Goal: Task Accomplishment & Management: Use online tool/utility

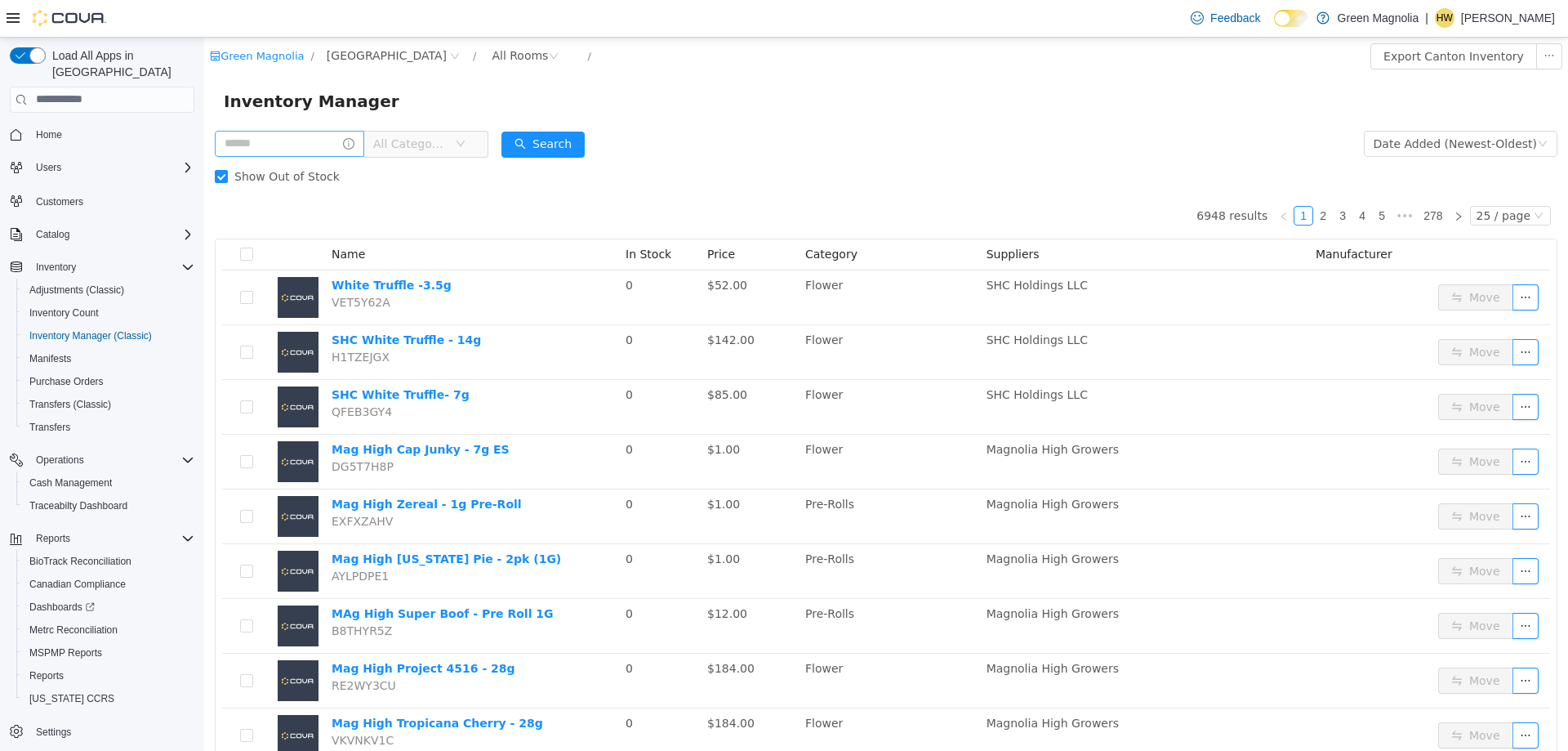
scroll to position [2, 0]
click at [320, 134] on input "text" at bounding box center [290, 143] width 150 height 26
type input "****"
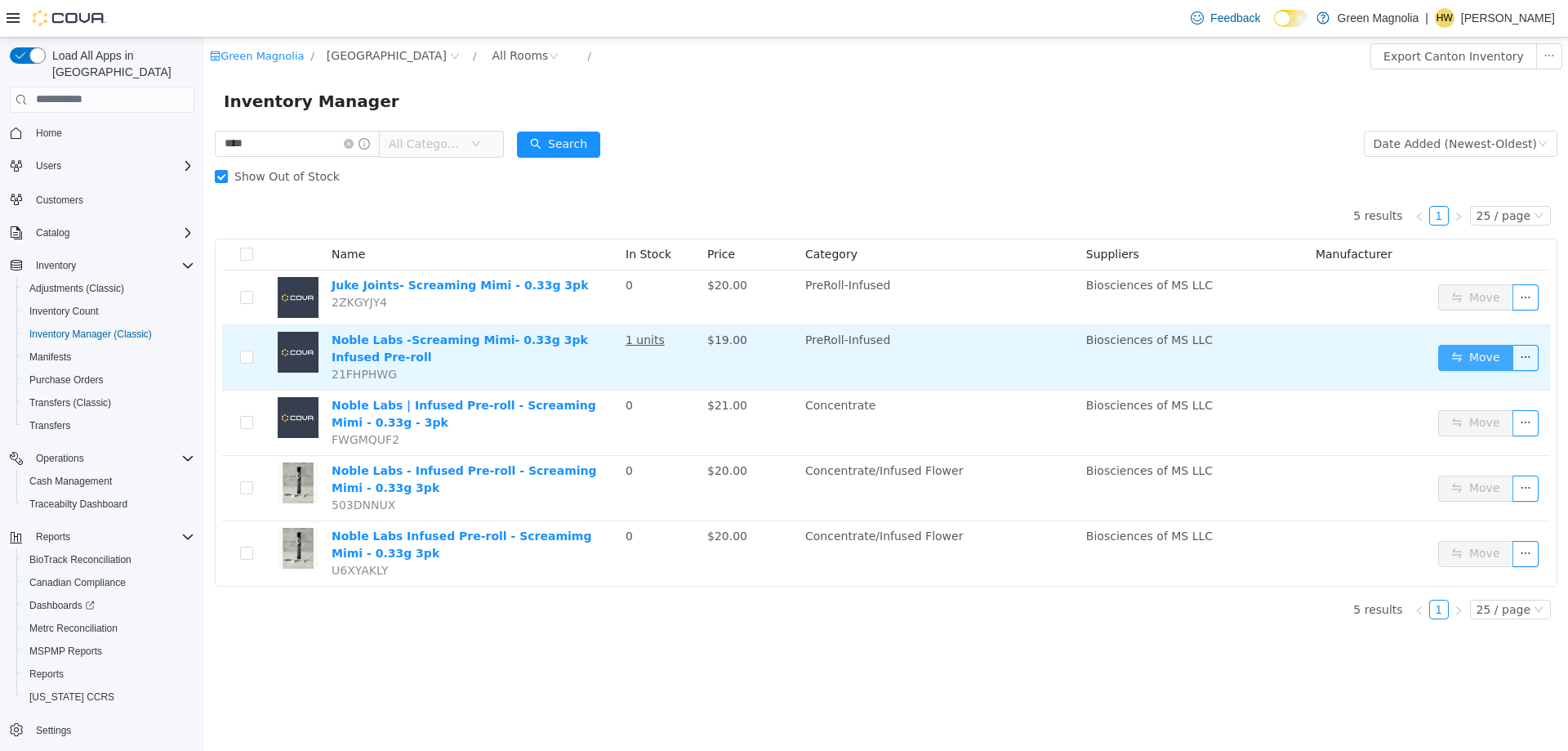
click at [1487, 366] on button "Move" at bounding box center [1476, 357] width 75 height 26
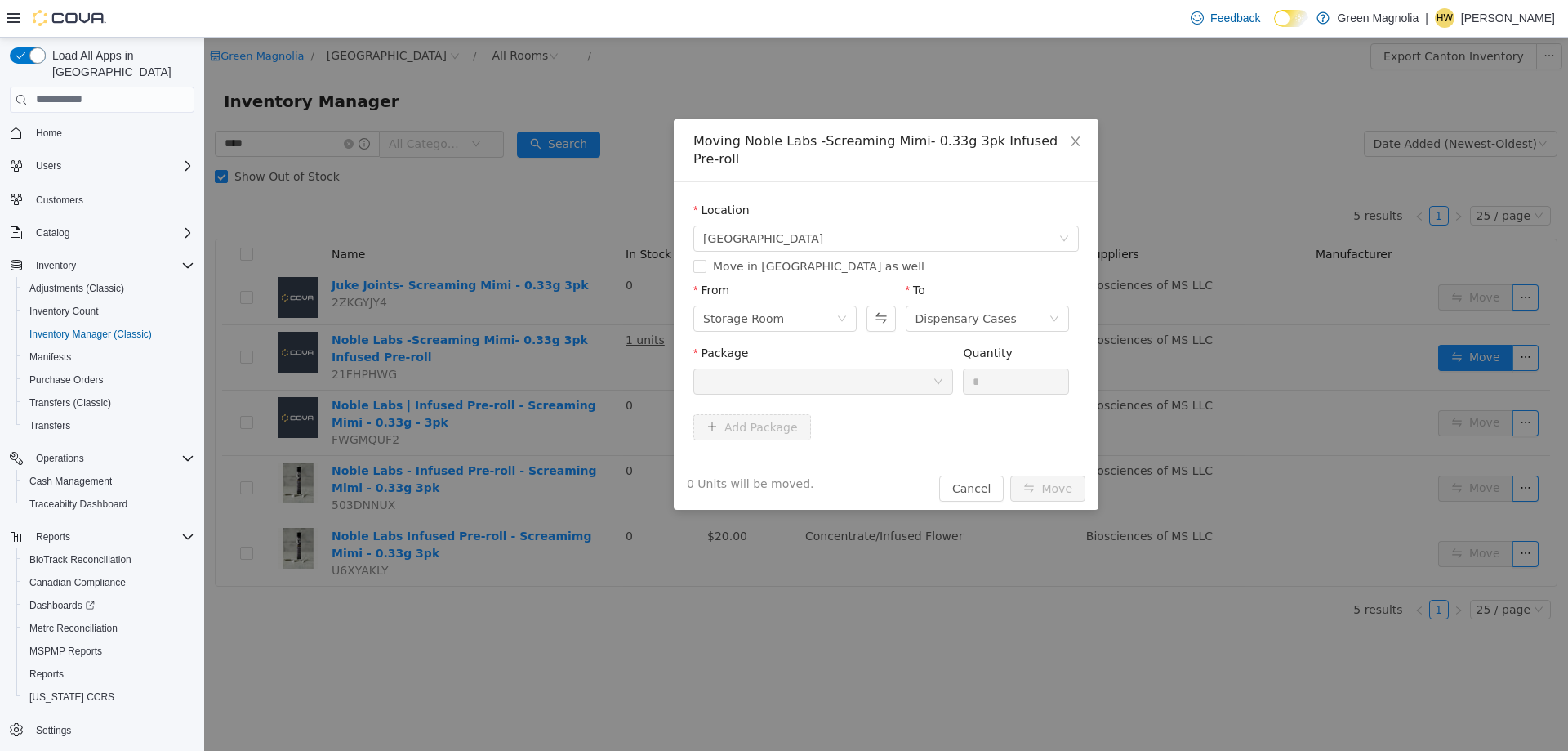
click at [848, 368] on div at bounding box center [818, 380] width 230 height 25
click at [768, 306] on div "Storage Room" at bounding box center [744, 318] width 81 height 25
click at [765, 360] on li "Dispensary Cases" at bounding box center [775, 359] width 163 height 26
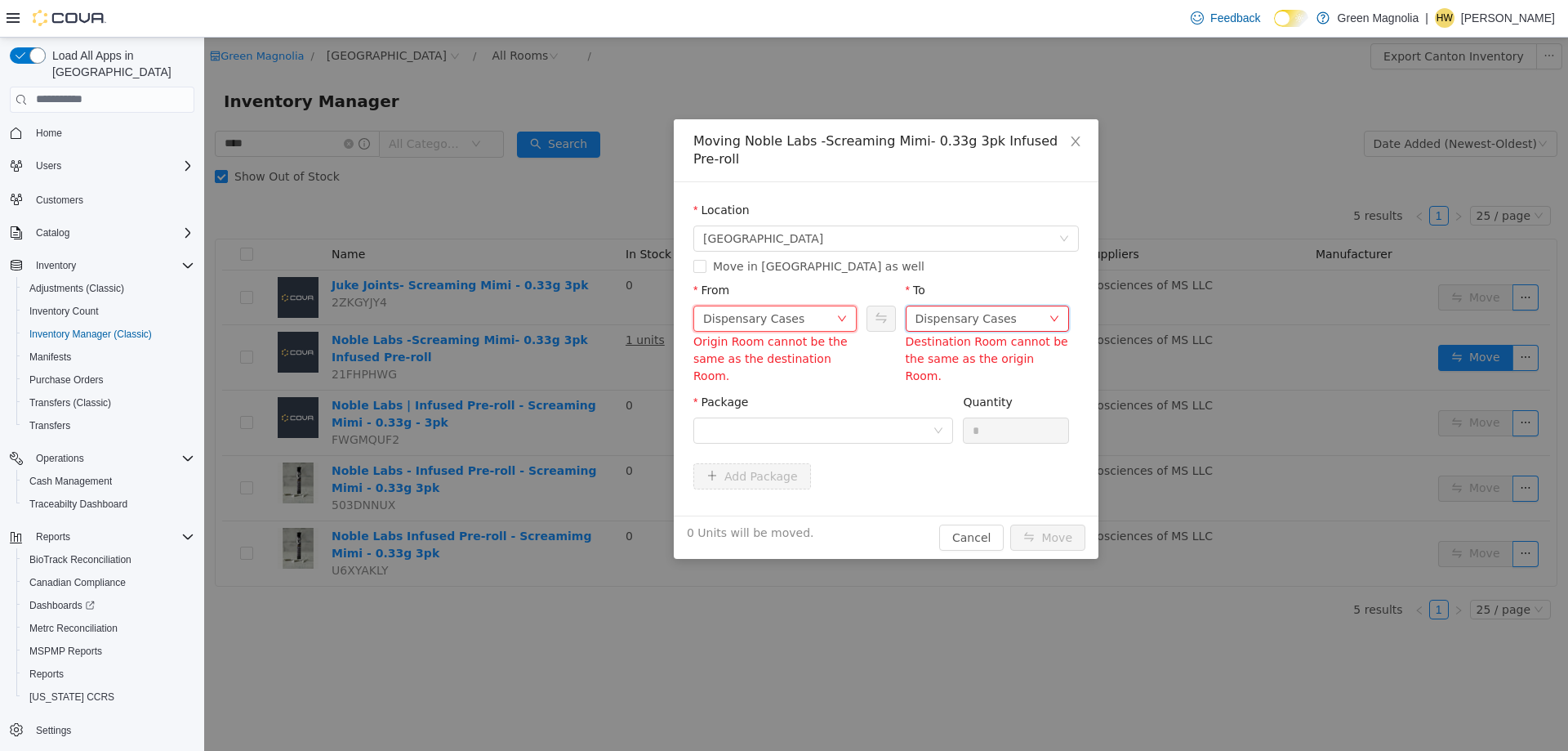
click at [982, 306] on div "Dispensary Cases" at bounding box center [966, 318] width 101 height 25
click at [964, 386] on li "Storage Room" at bounding box center [987, 385] width 163 height 26
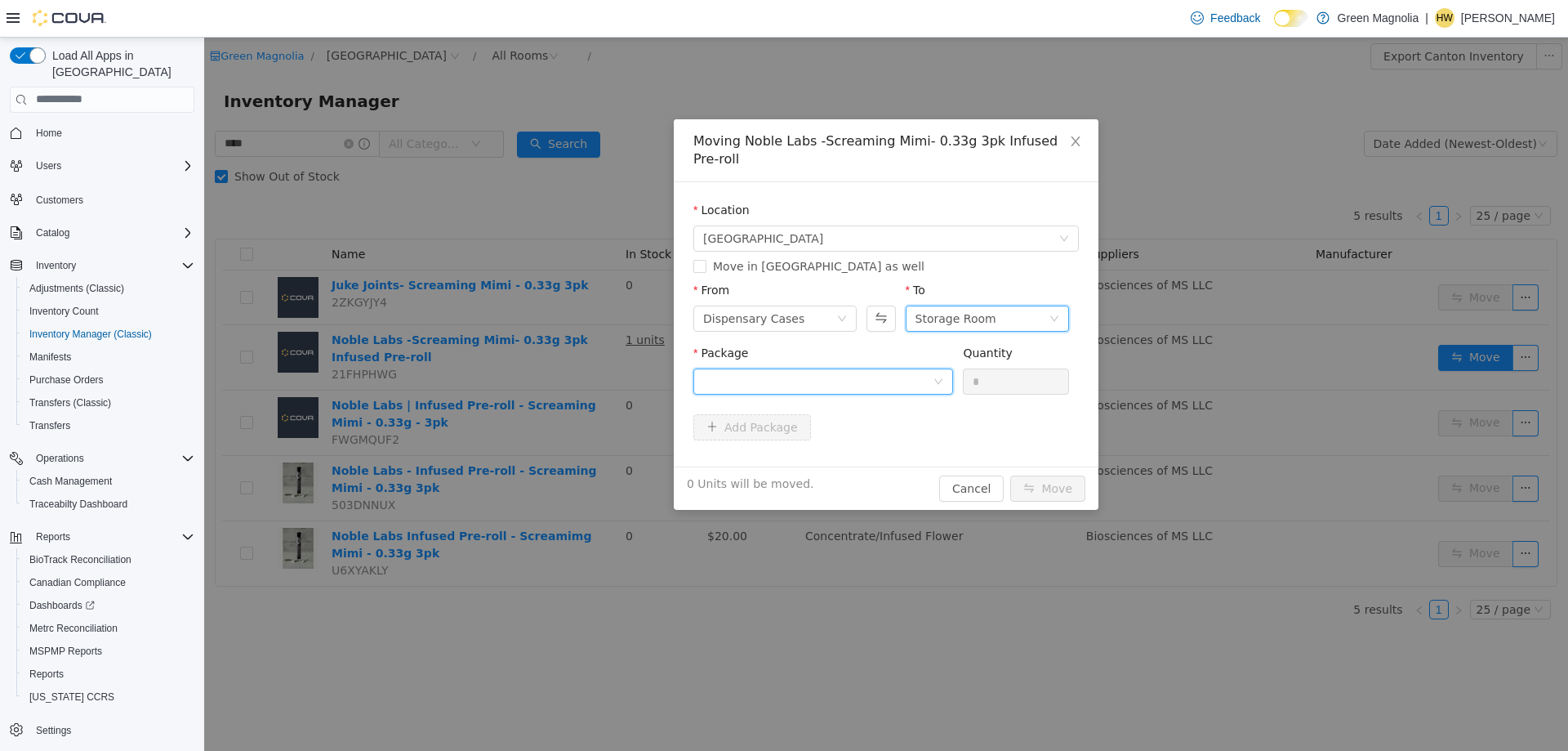
click at [908, 374] on div at bounding box center [818, 380] width 230 height 25
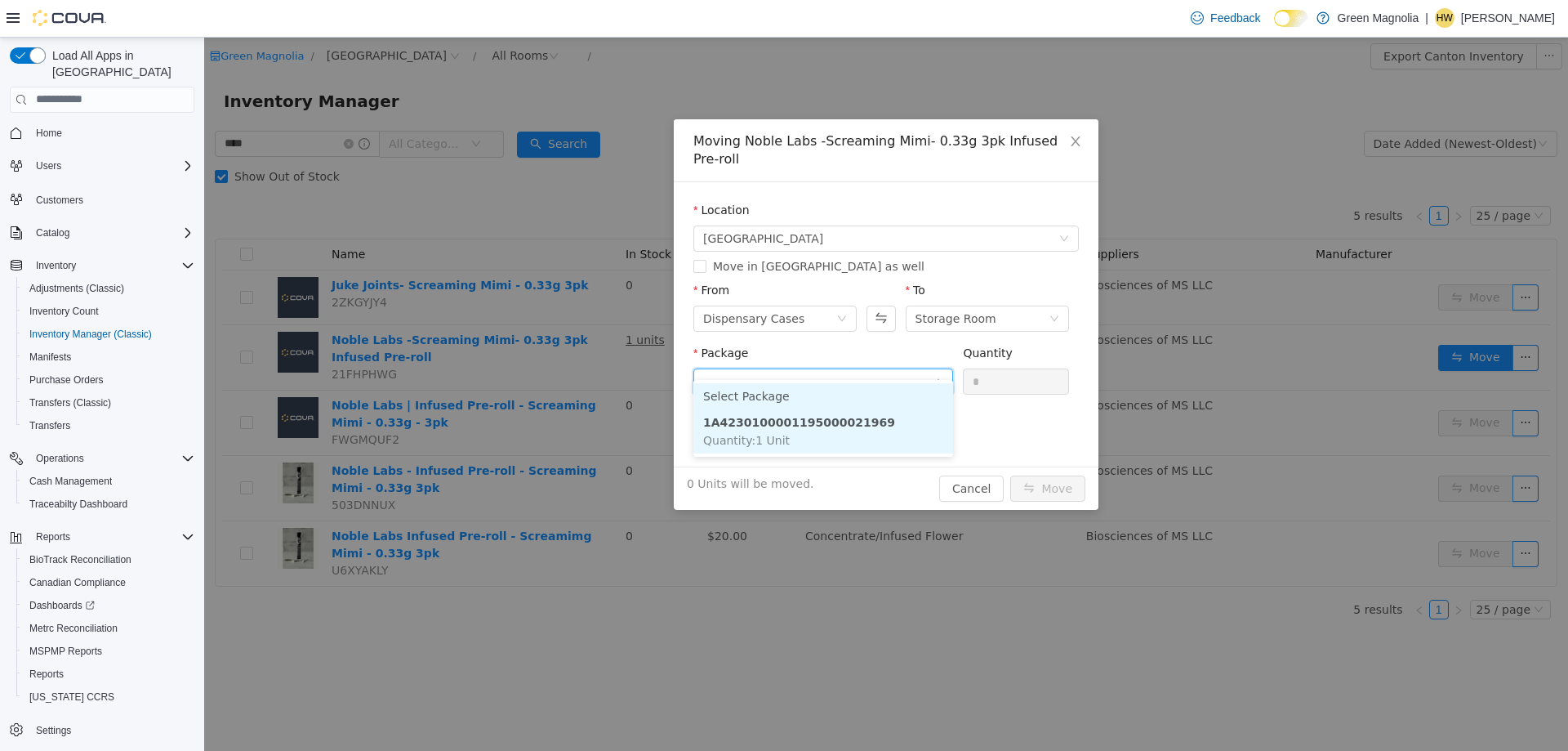
click at [838, 424] on strong "1A4230100001195000021969" at bounding box center [799, 422] width 192 height 13
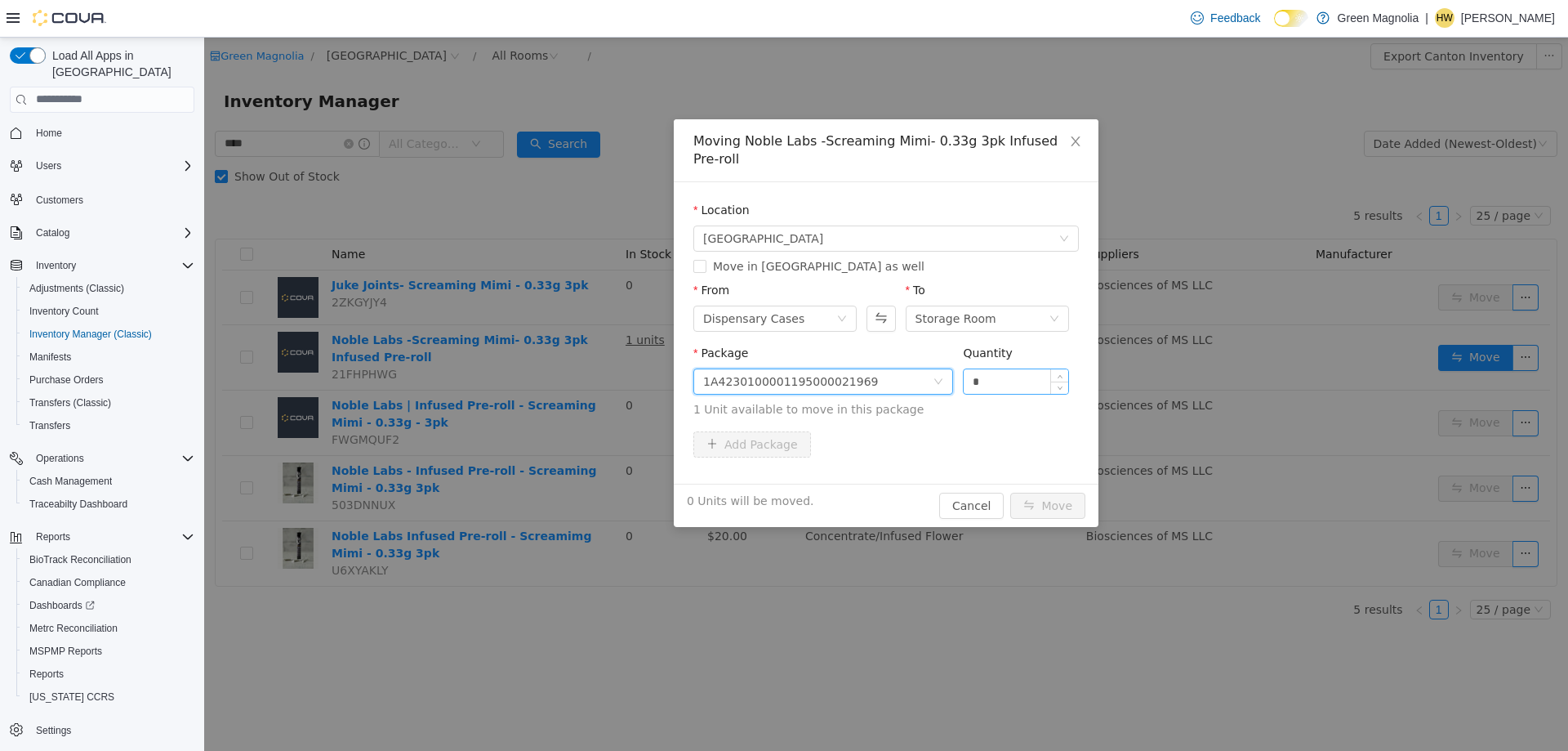
click at [1035, 371] on input "*" at bounding box center [1015, 380] width 105 height 25
type input "*"
click at [1059, 368] on span "Increase Value" at bounding box center [1060, 376] width 17 height 15
click at [1039, 492] on button "Move" at bounding box center [1048, 505] width 75 height 26
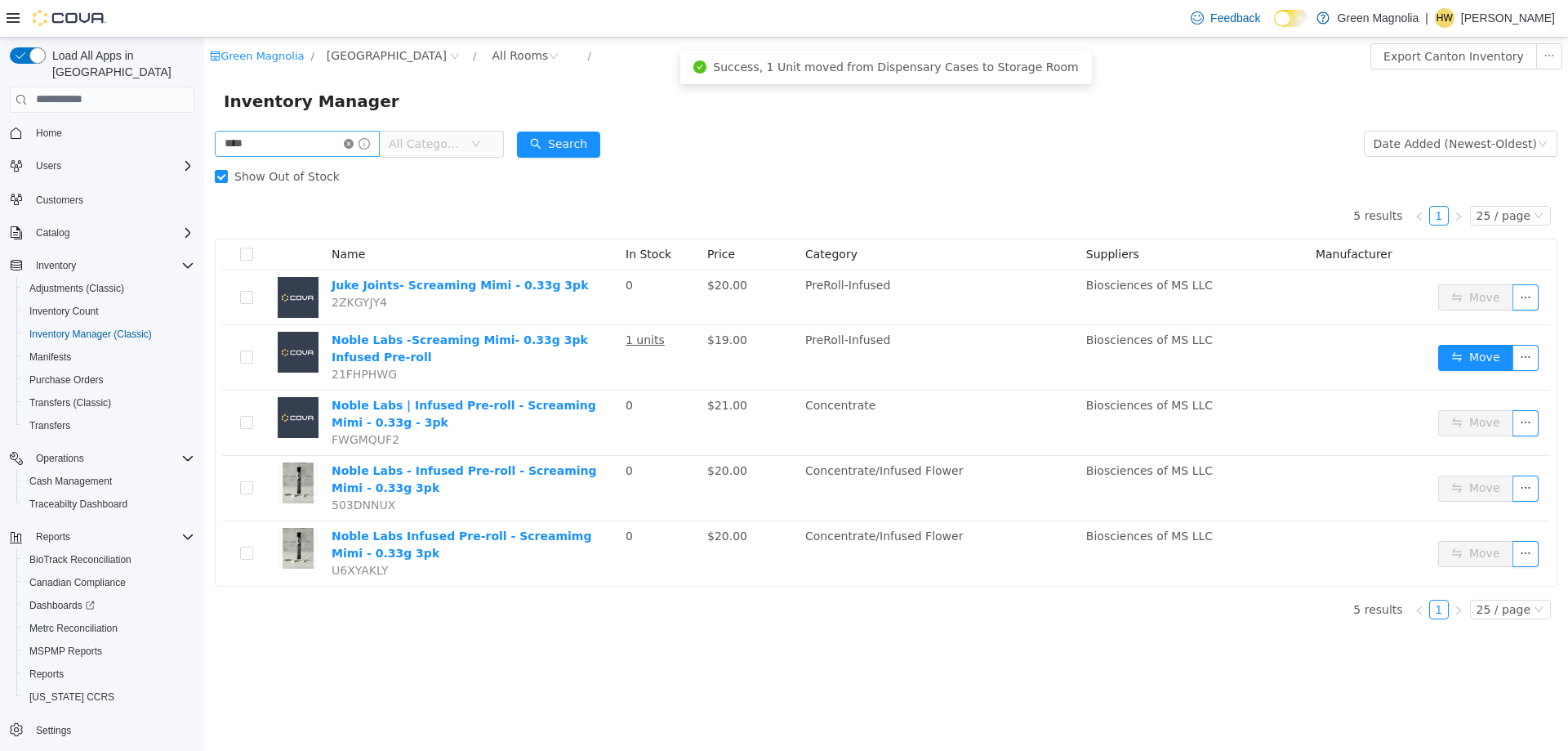
click at [353, 144] on icon "icon: close-circle" at bounding box center [349, 143] width 10 height 10
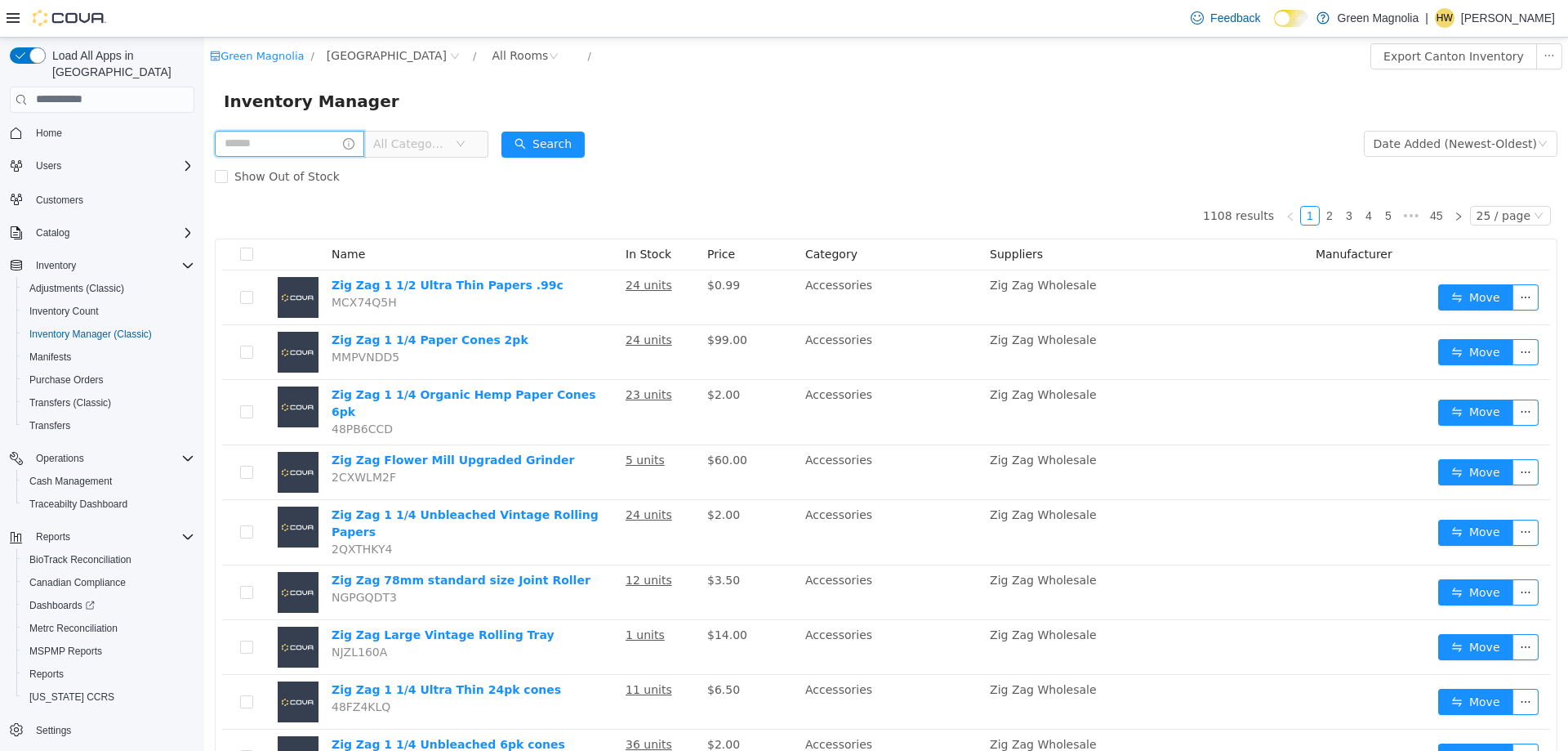
click at [320, 146] on input "text" at bounding box center [290, 143] width 150 height 26
type input "********"
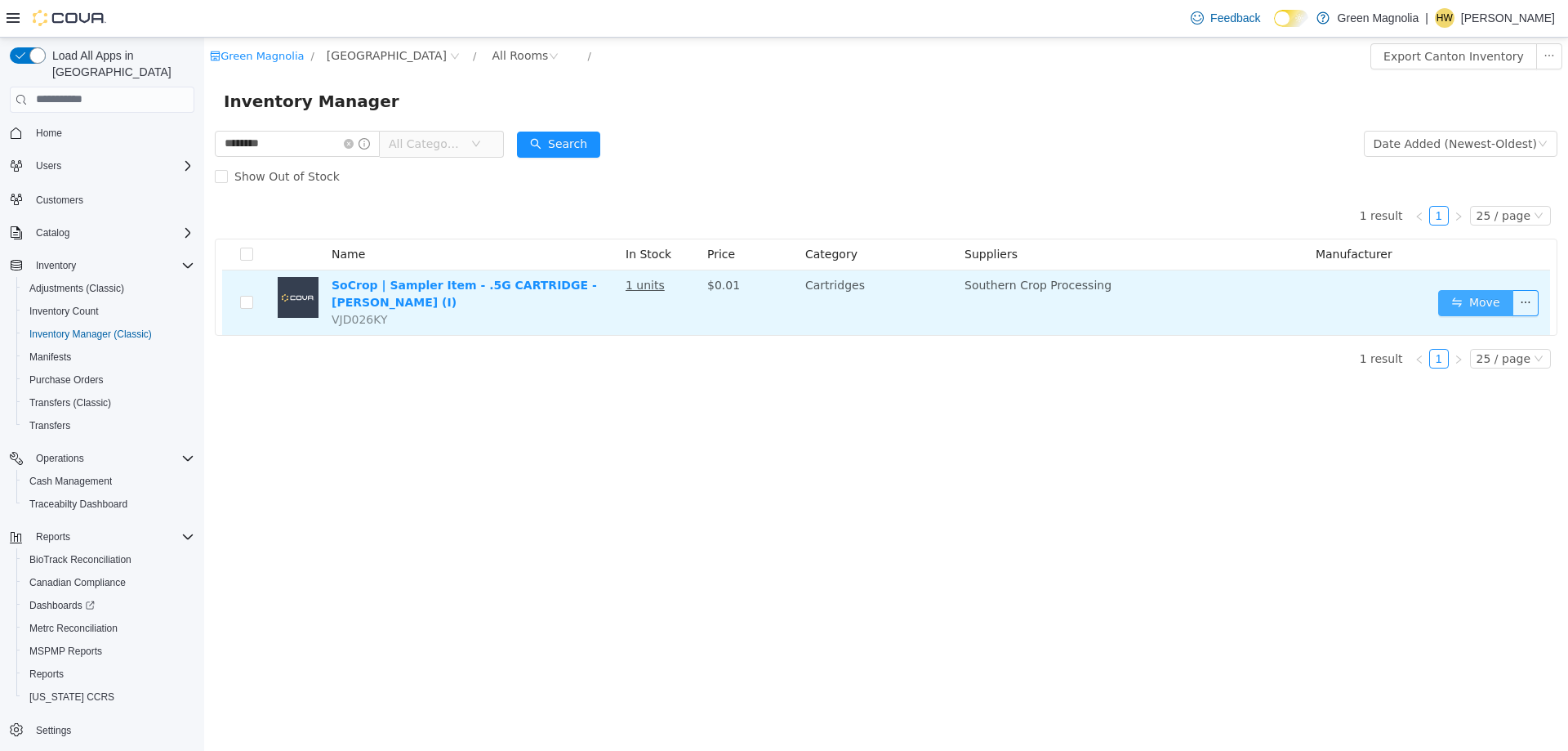
click at [1468, 305] on button "Move" at bounding box center [1476, 302] width 75 height 26
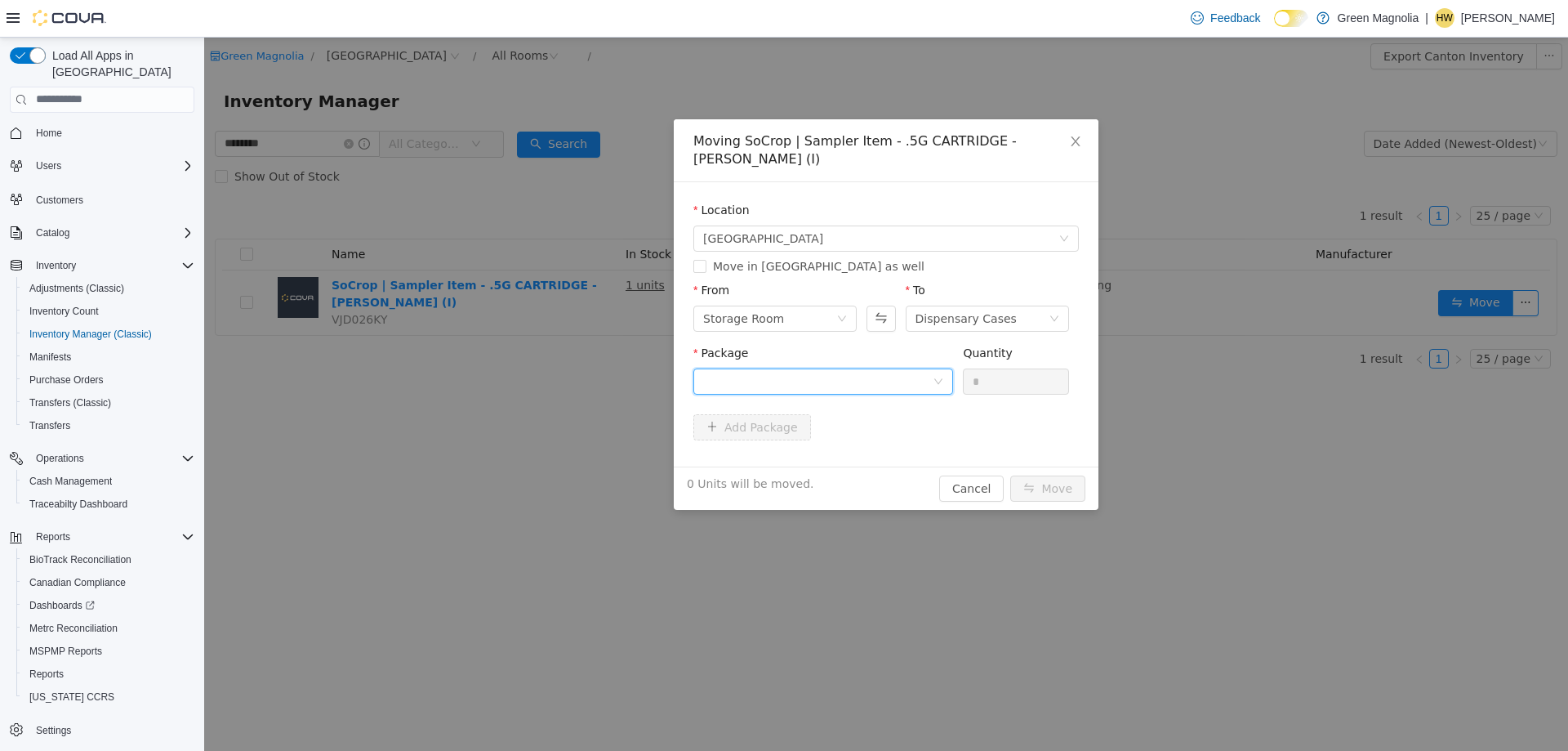
click at [805, 384] on div at bounding box center [818, 380] width 230 height 25
click at [836, 438] on strong "1A4230100000131000022168" at bounding box center [799, 440] width 192 height 13
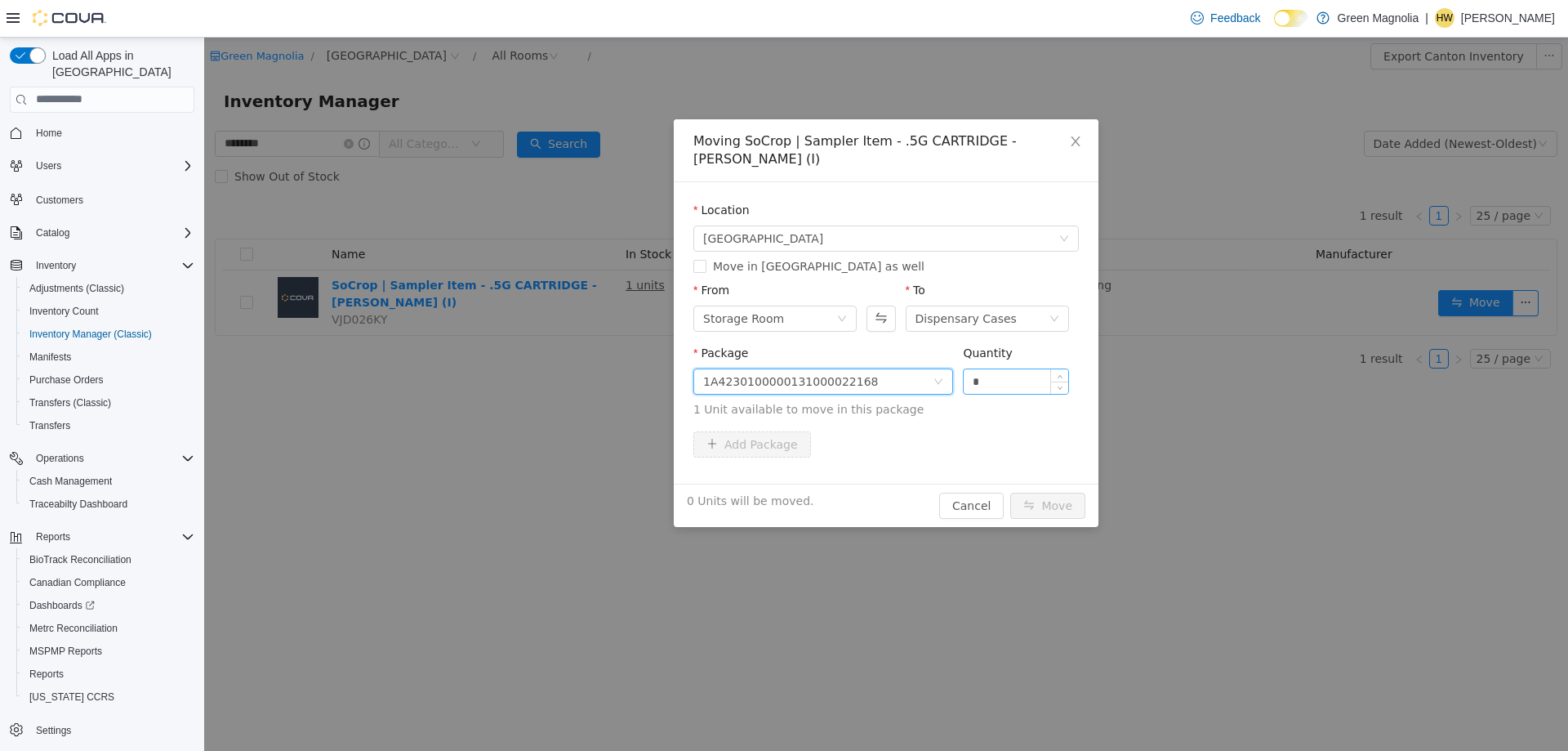
click at [1024, 380] on input "*" at bounding box center [1015, 380] width 105 height 25
type input "*"
click at [1059, 376] on icon "icon: up" at bounding box center [1060, 376] width 6 height 6
click at [1046, 508] on button "Move" at bounding box center [1048, 505] width 75 height 26
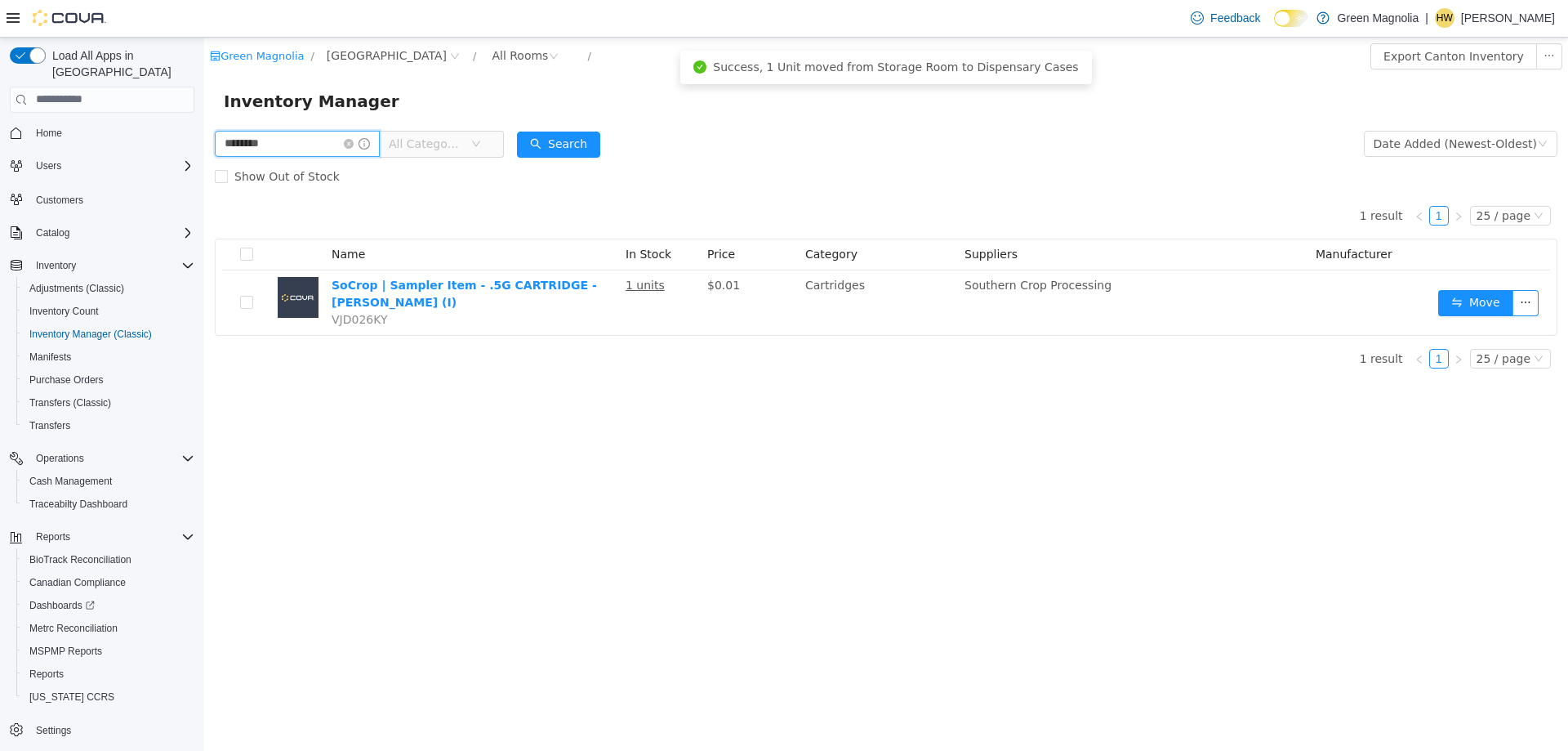
drag, startPoint x: 306, startPoint y: 150, endPoint x: 144, endPoint y: 146, distance: 162.0
click at [204, 146] on html "Green Magnolia / [GEOGRAPHIC_DATA] / All Rooms / Export Canton Inventory Invent…" at bounding box center [886, 394] width 1364 height 713
type input "*****"
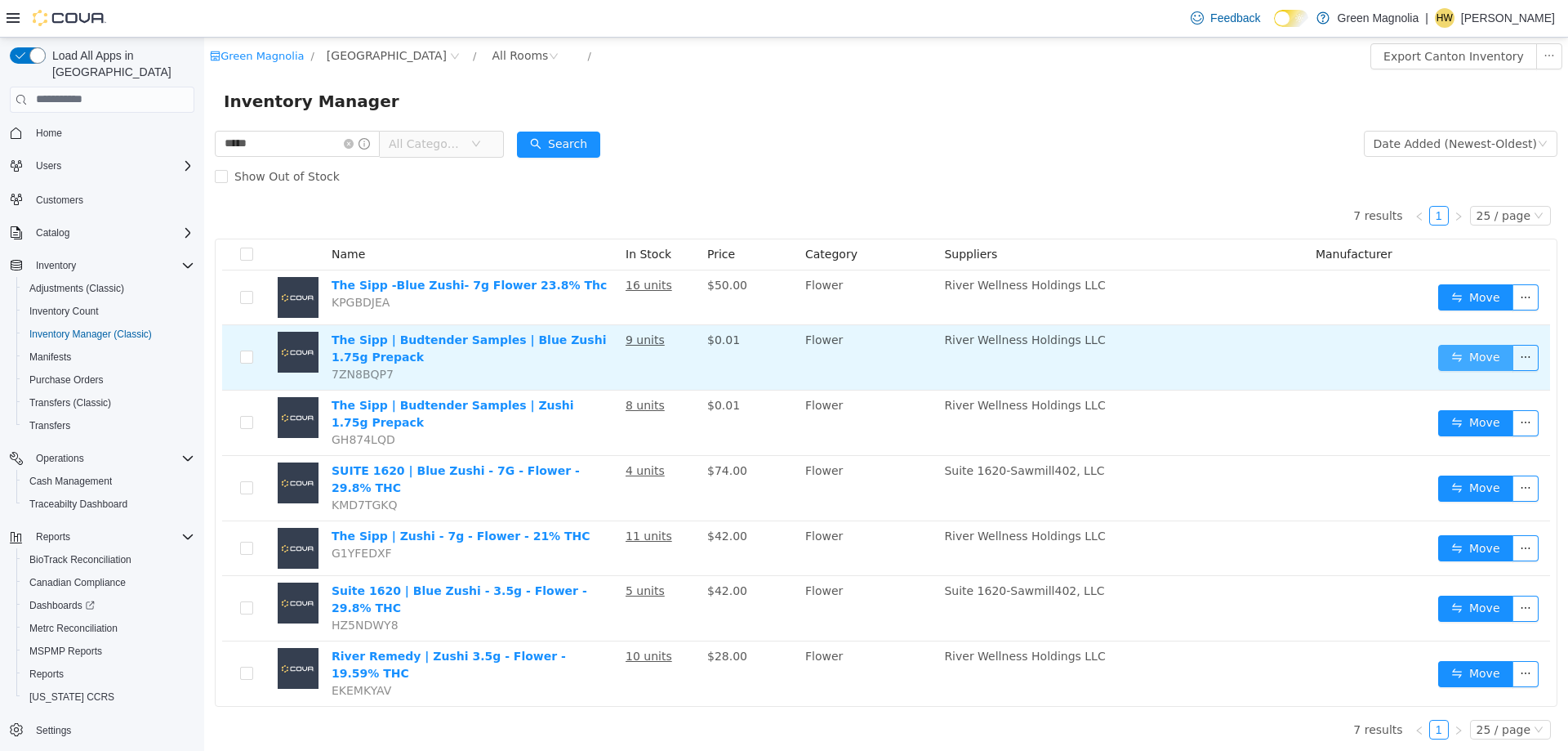
click at [1455, 355] on button "Move" at bounding box center [1476, 357] width 75 height 26
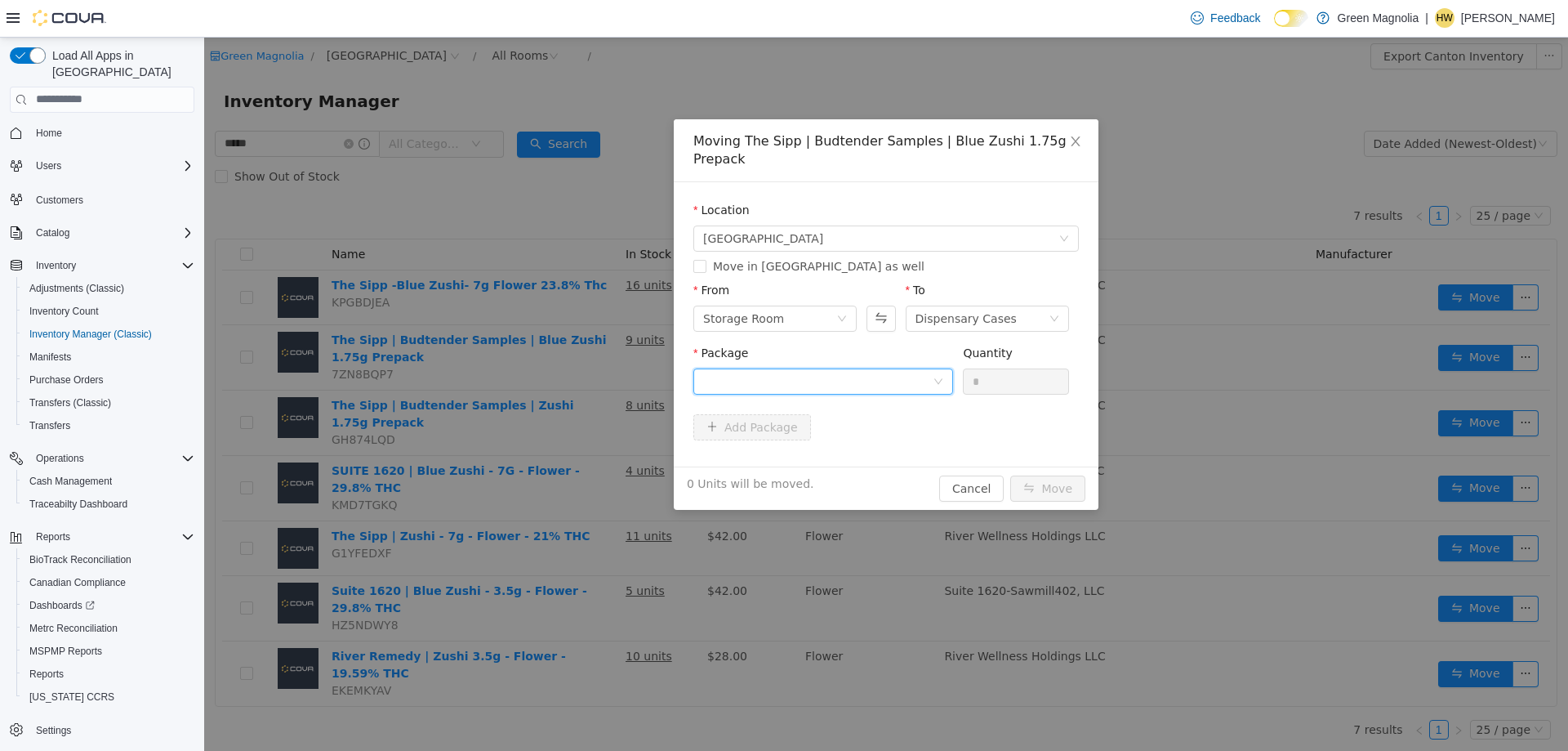
click at [852, 368] on div at bounding box center [818, 380] width 230 height 25
click at [842, 424] on strong "1A423010000025C000037926" at bounding box center [799, 422] width 192 height 13
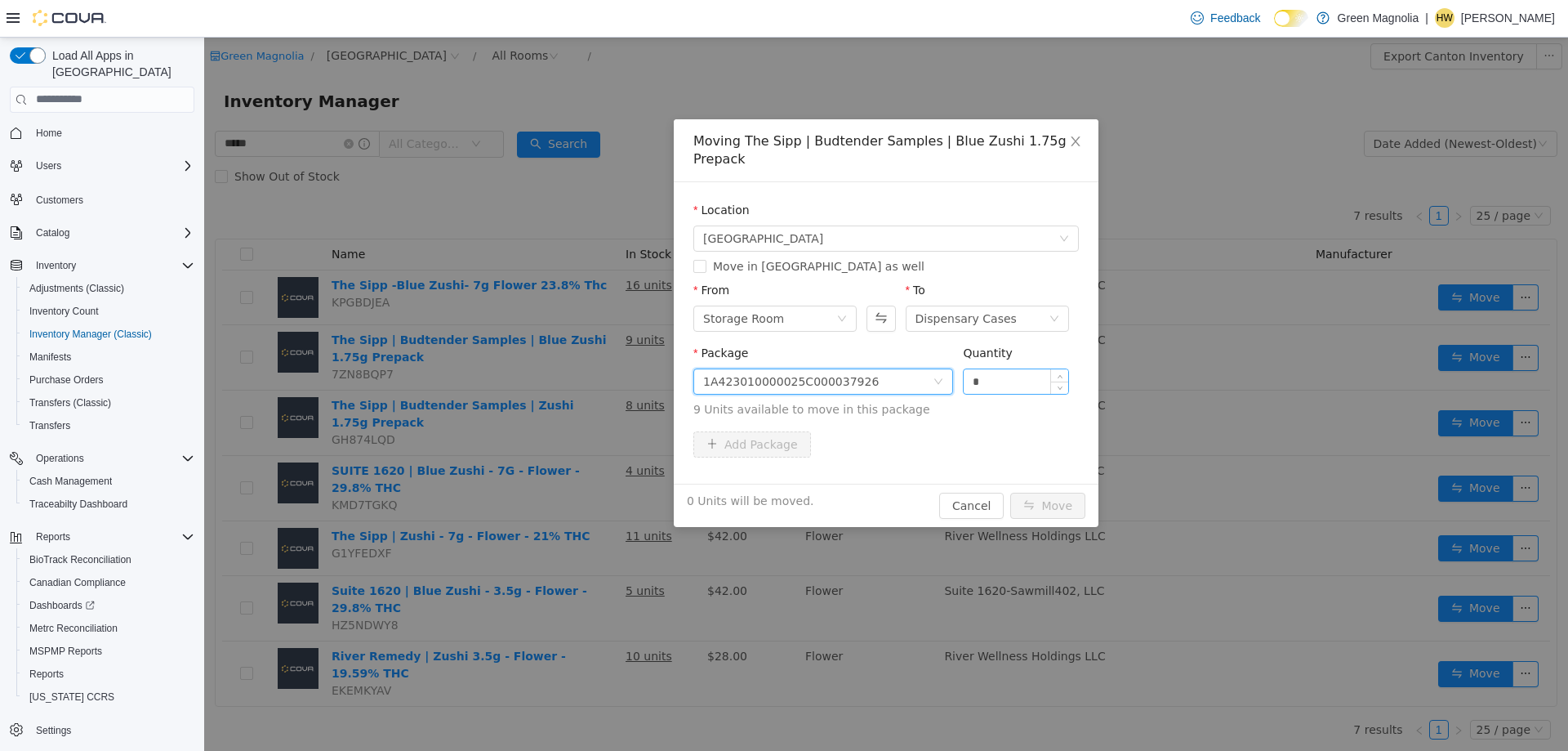
drag, startPoint x: 984, startPoint y: 357, endPoint x: 1003, endPoint y: 353, distance: 19.4
click at [985, 368] on input "*" at bounding box center [1015, 380] width 105 height 25
type input "*"
click at [1060, 374] on icon "icon: up" at bounding box center [1060, 376] width 6 height 6
click at [1054, 492] on button "Move" at bounding box center [1048, 505] width 75 height 26
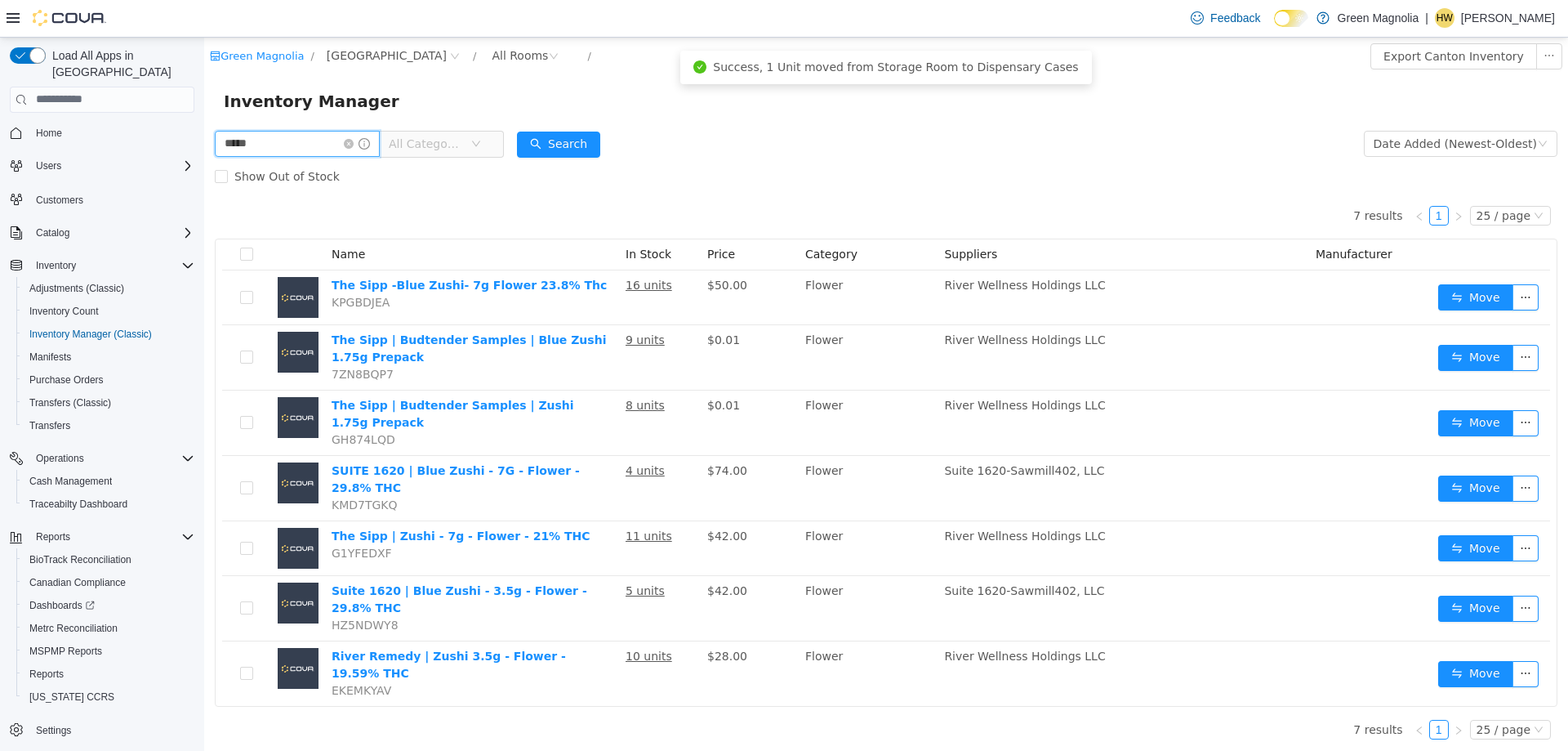
drag, startPoint x: 287, startPoint y: 142, endPoint x: 199, endPoint y: 147, distance: 88.1
click at [204, 147] on html "Green Magnolia / [GEOGRAPHIC_DATA] / All Rooms / Export Canton Inventory Invent…" at bounding box center [886, 394] width 1364 height 713
type input "********"
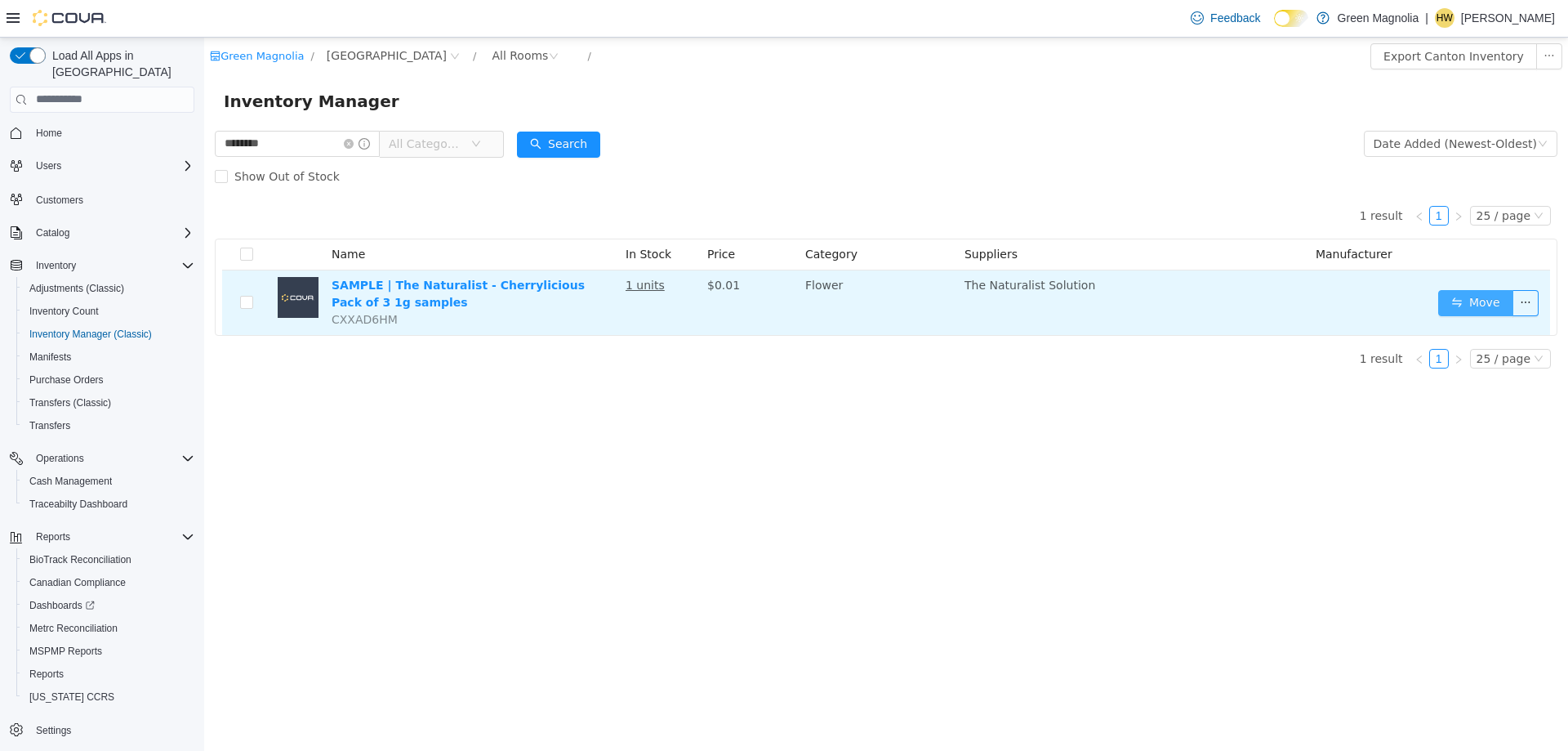
click at [1463, 300] on button "Move" at bounding box center [1476, 302] width 75 height 26
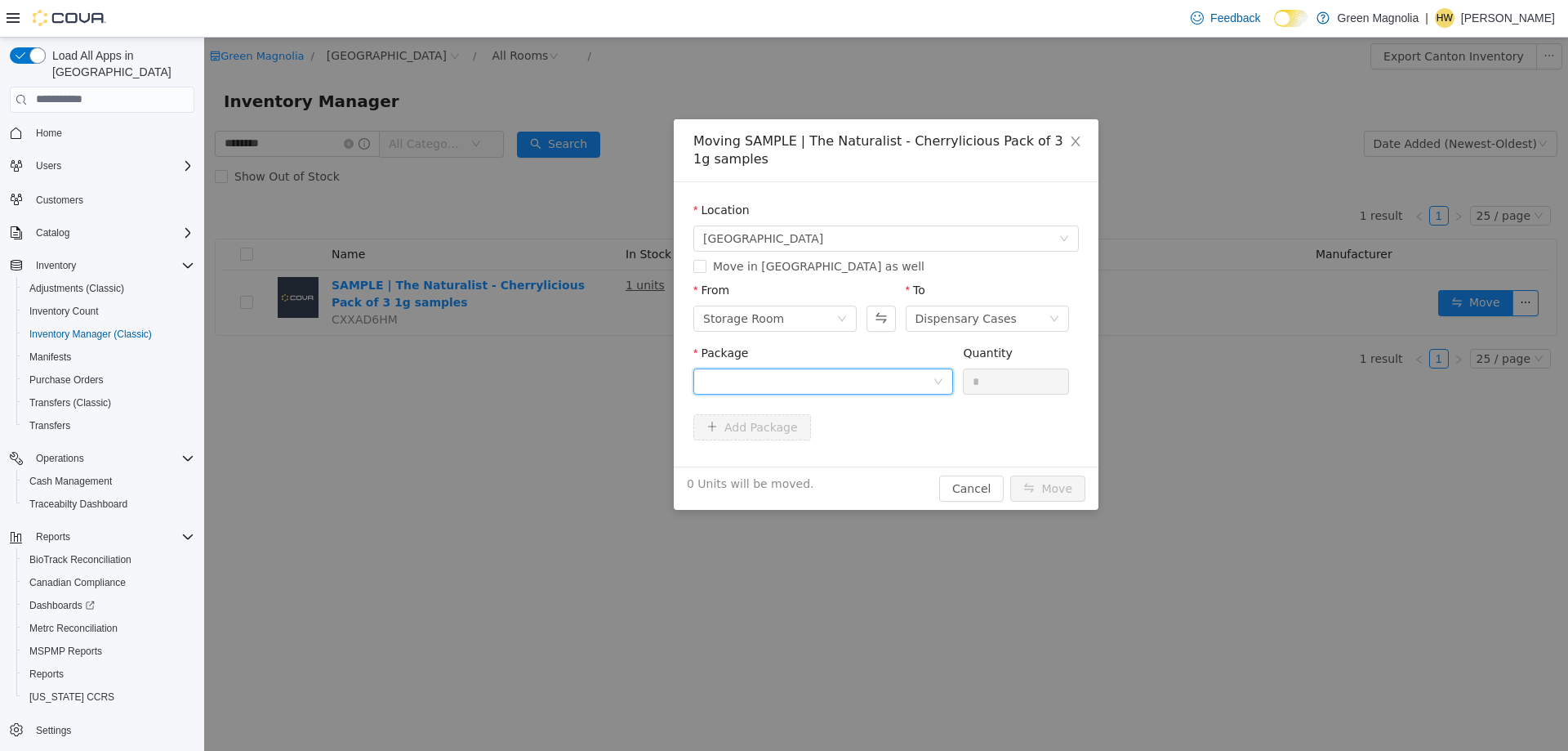
click at [819, 378] on div at bounding box center [818, 380] width 230 height 25
click at [831, 439] on strong "1A4230100003715000002460" at bounding box center [799, 440] width 192 height 13
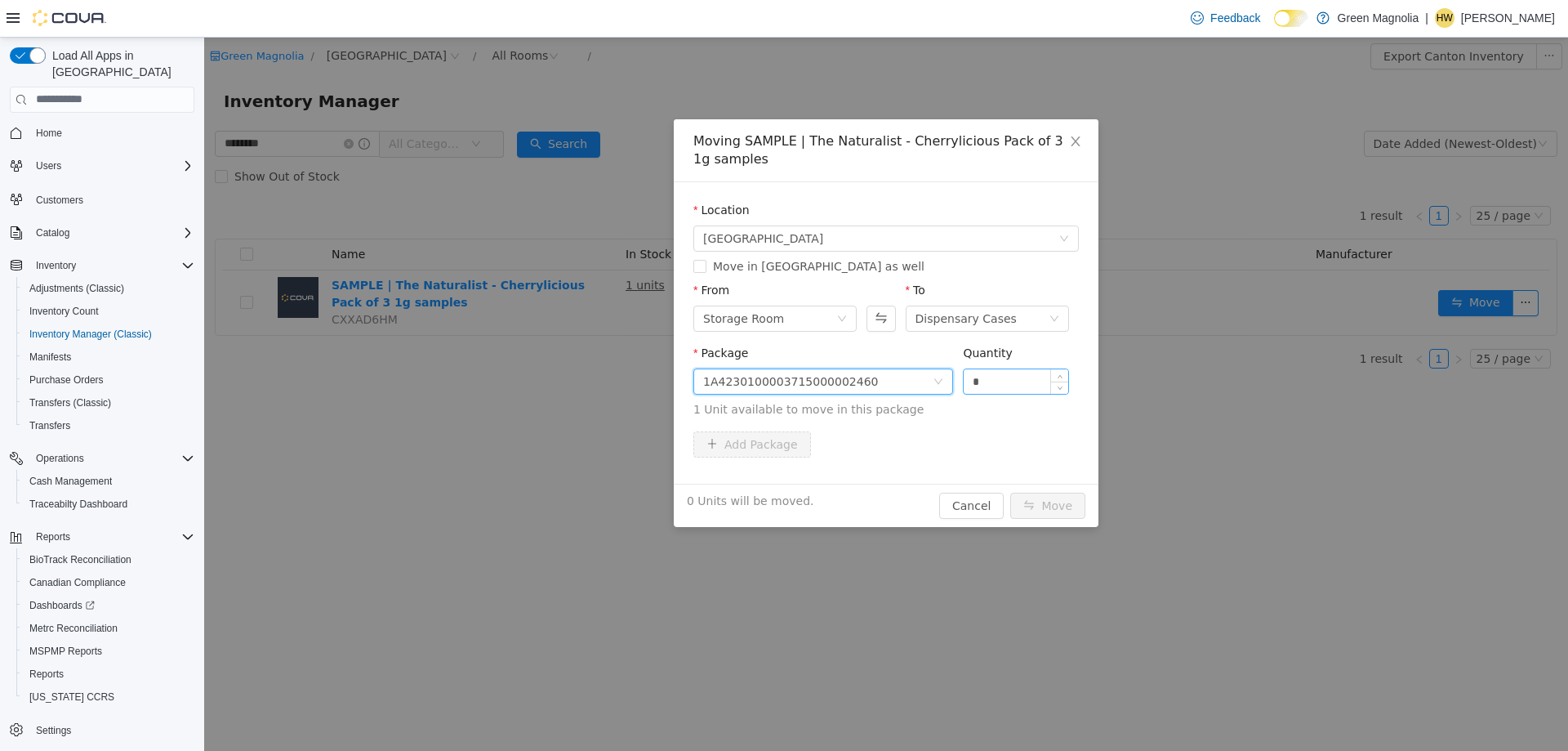
drag, startPoint x: 1029, startPoint y: 373, endPoint x: 1020, endPoint y: 379, distance: 10.8
click at [1029, 374] on input "*" at bounding box center [1015, 380] width 105 height 25
type input "*"
click at [1066, 373] on span "Increase Value" at bounding box center [1060, 376] width 17 height 15
click at [1035, 511] on button "Move" at bounding box center [1048, 505] width 75 height 26
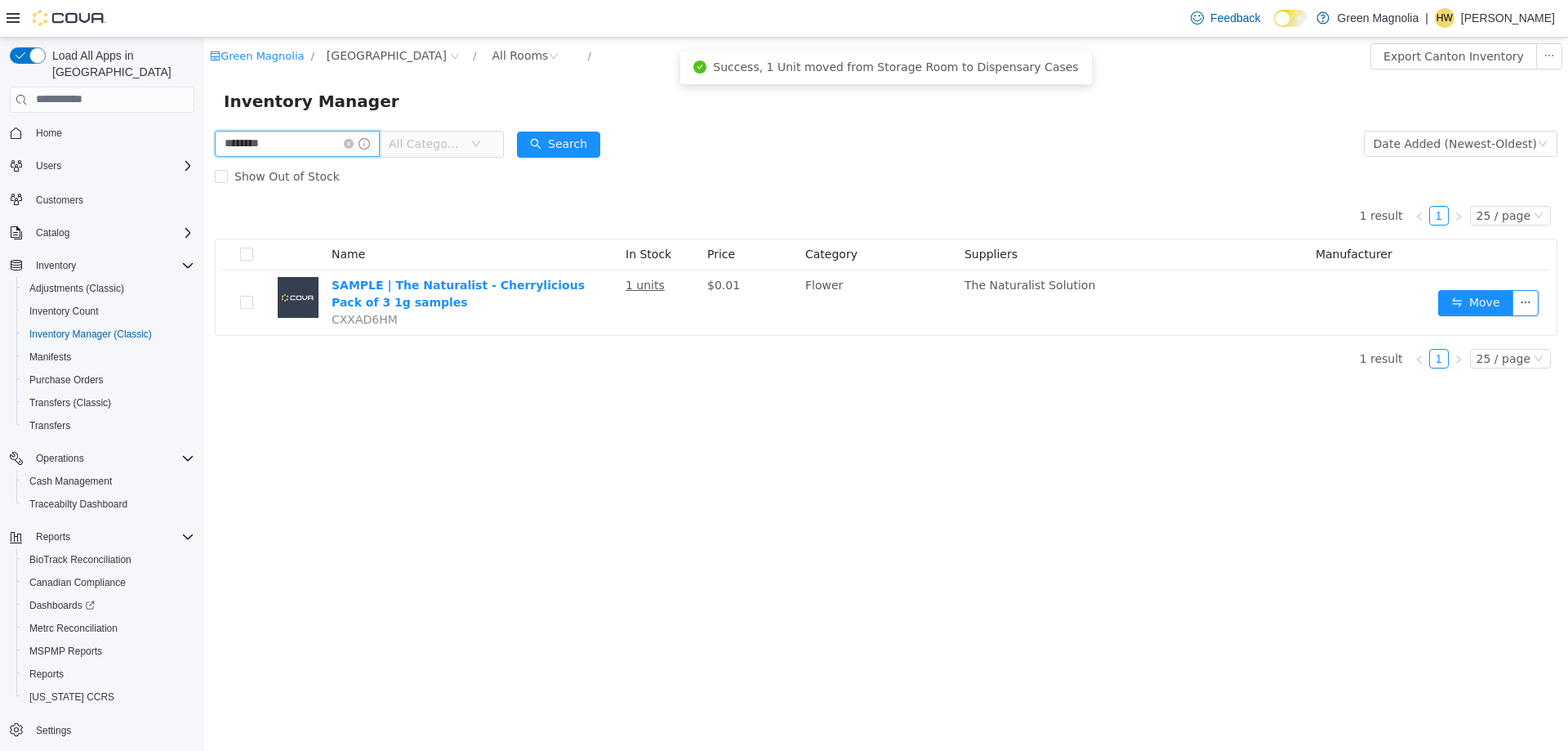
drag, startPoint x: 296, startPoint y: 147, endPoint x: 180, endPoint y: 142, distance: 116.1
click at [204, 142] on html "Green Magnolia / [GEOGRAPHIC_DATA] / All Rooms / Export Canton Inventory Invent…" at bounding box center [886, 394] width 1364 height 713
type input "********"
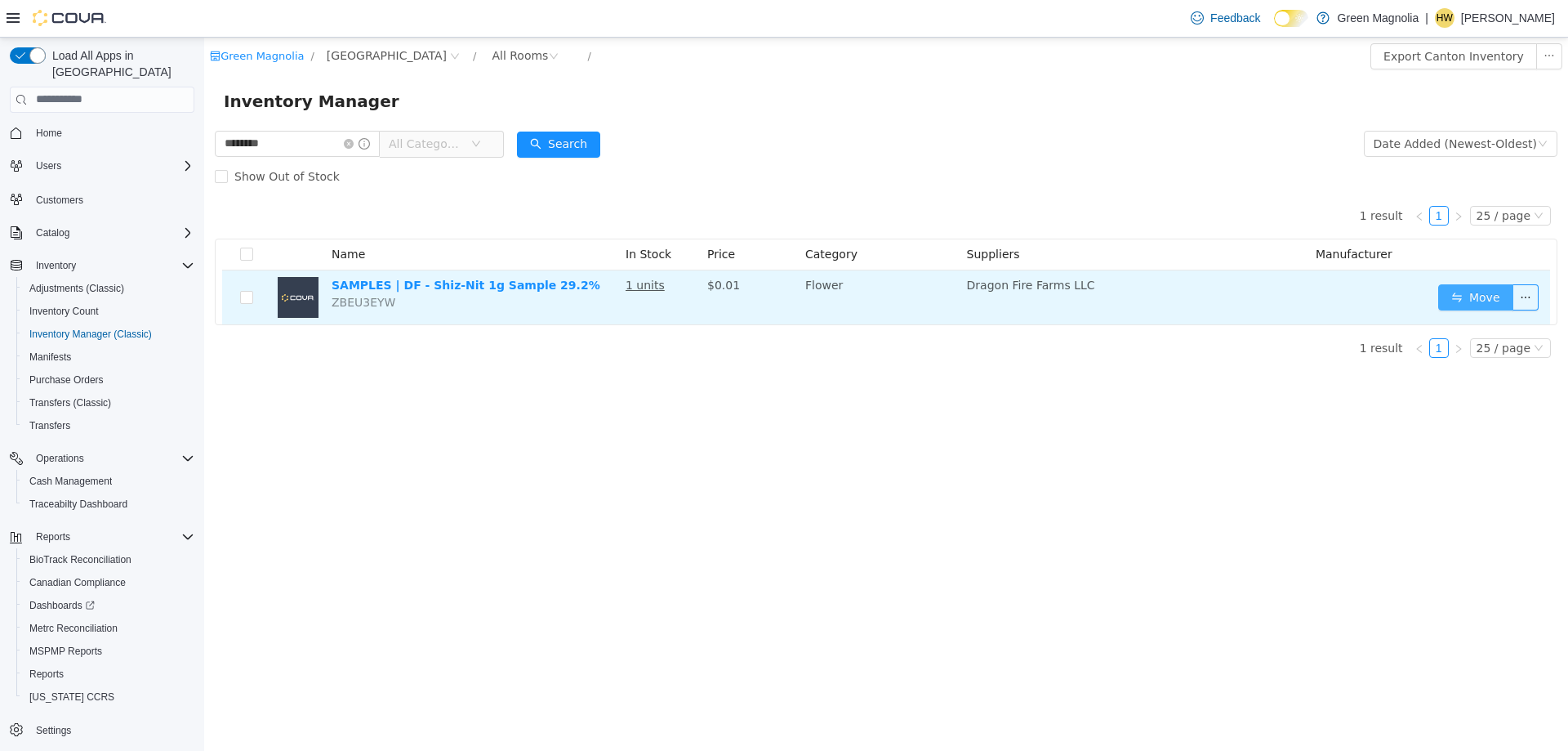
click at [1479, 291] on button "Move" at bounding box center [1476, 296] width 75 height 26
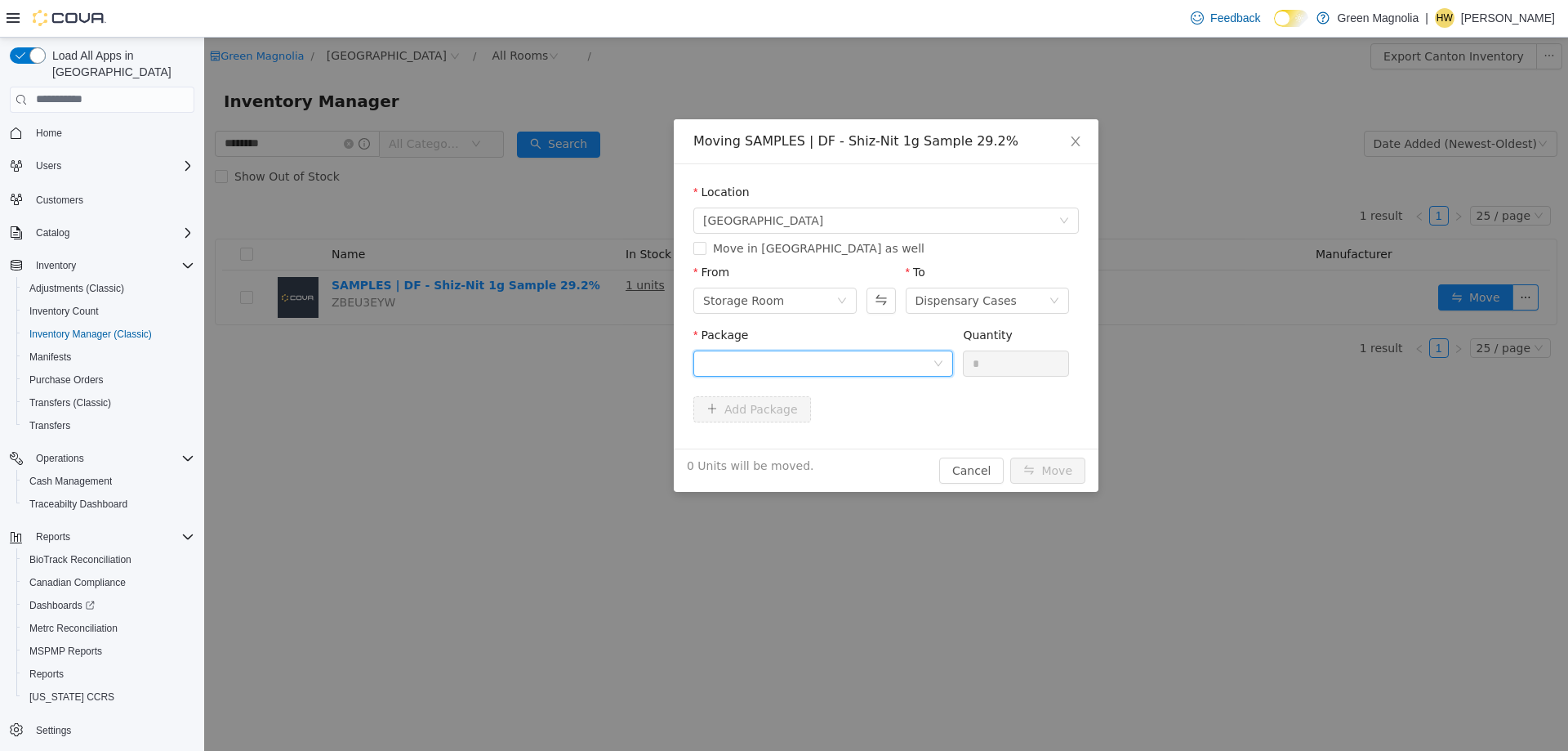
click at [868, 356] on div at bounding box center [818, 363] width 230 height 25
click at [841, 409] on li "1A42301000032C9000010955 Quantity : 1 Unit" at bounding box center [823, 431] width 259 height 44
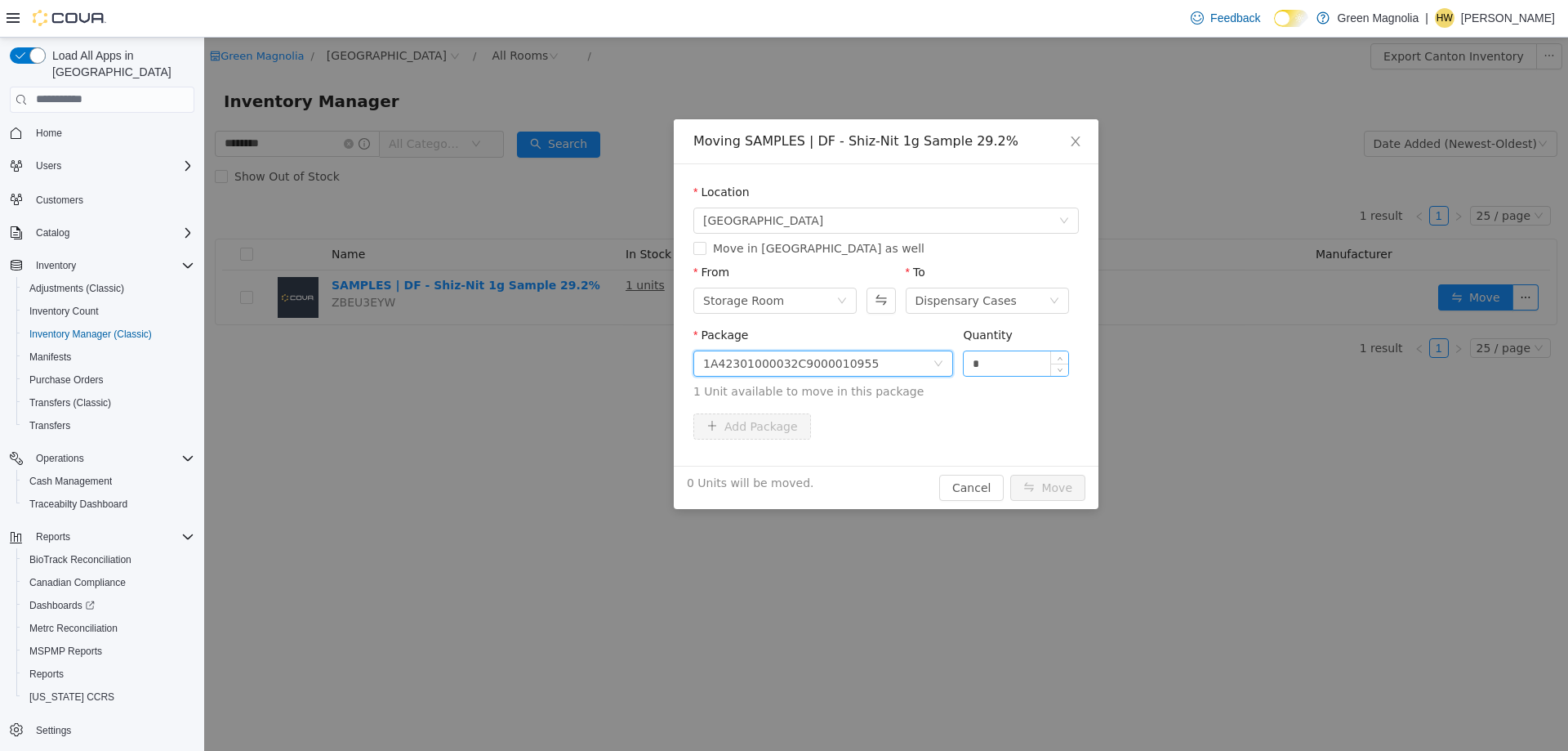
click at [998, 363] on input "*" at bounding box center [1015, 363] width 105 height 25
type input "*"
click at [1061, 354] on span "Increase Value" at bounding box center [1060, 358] width 17 height 15
click at [1035, 482] on button "Move" at bounding box center [1048, 487] width 75 height 26
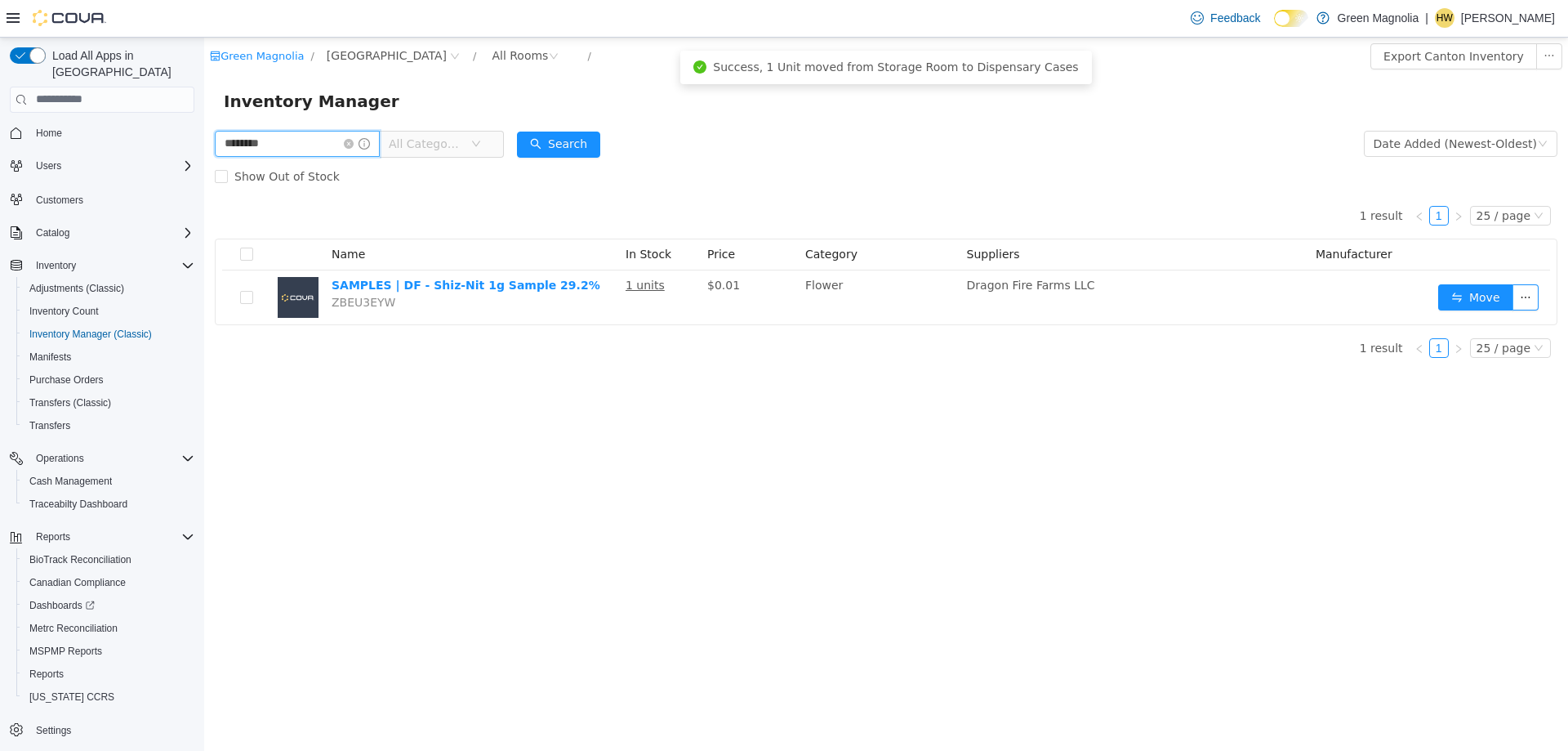
drag, startPoint x: 306, startPoint y: 140, endPoint x: 174, endPoint y: 140, distance: 132.0
click at [204, 140] on html "Green Magnolia / [GEOGRAPHIC_DATA] / All Rooms / Export Canton Inventory Invent…" at bounding box center [886, 394] width 1364 height 713
type input "********"
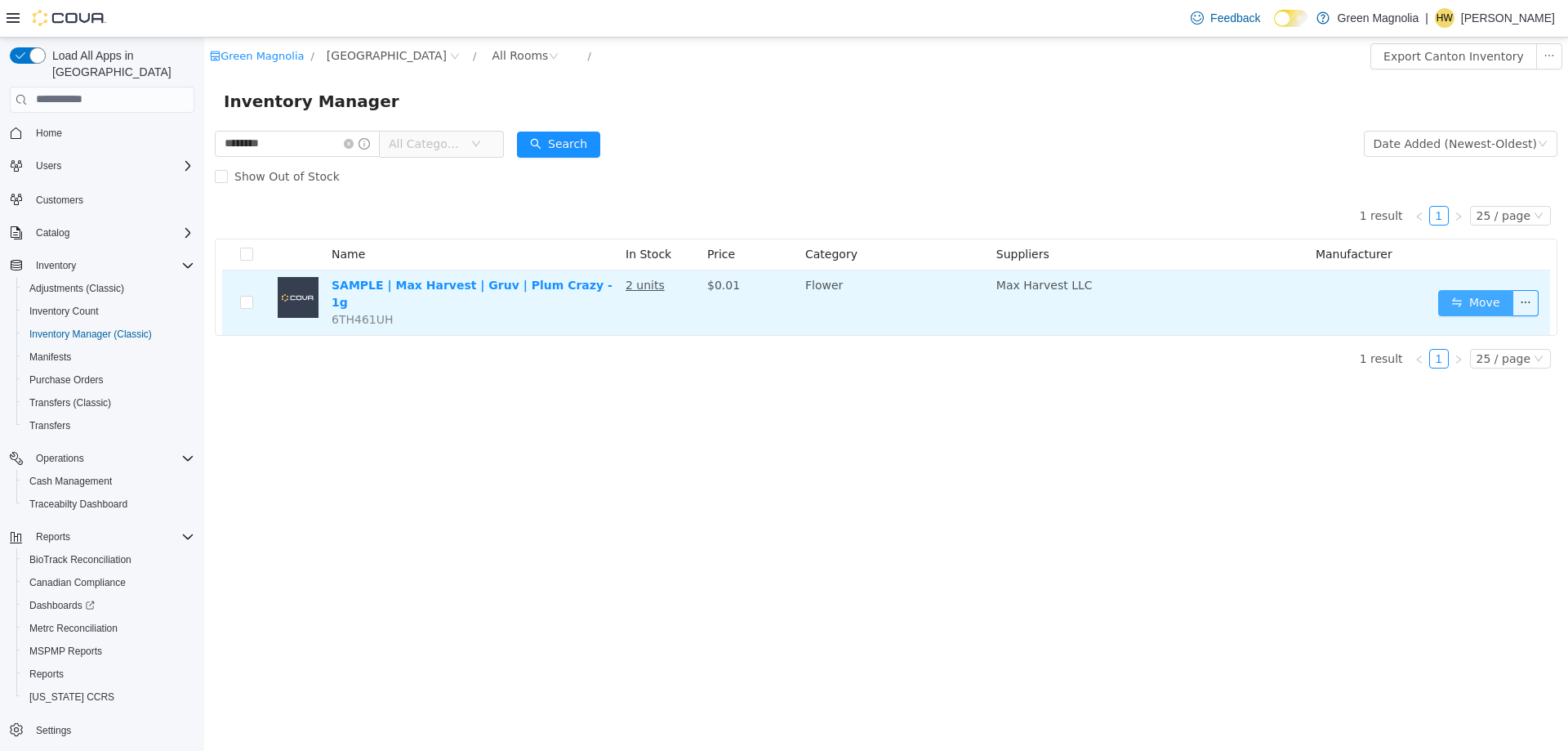
click at [1483, 292] on button "Move" at bounding box center [1476, 302] width 75 height 26
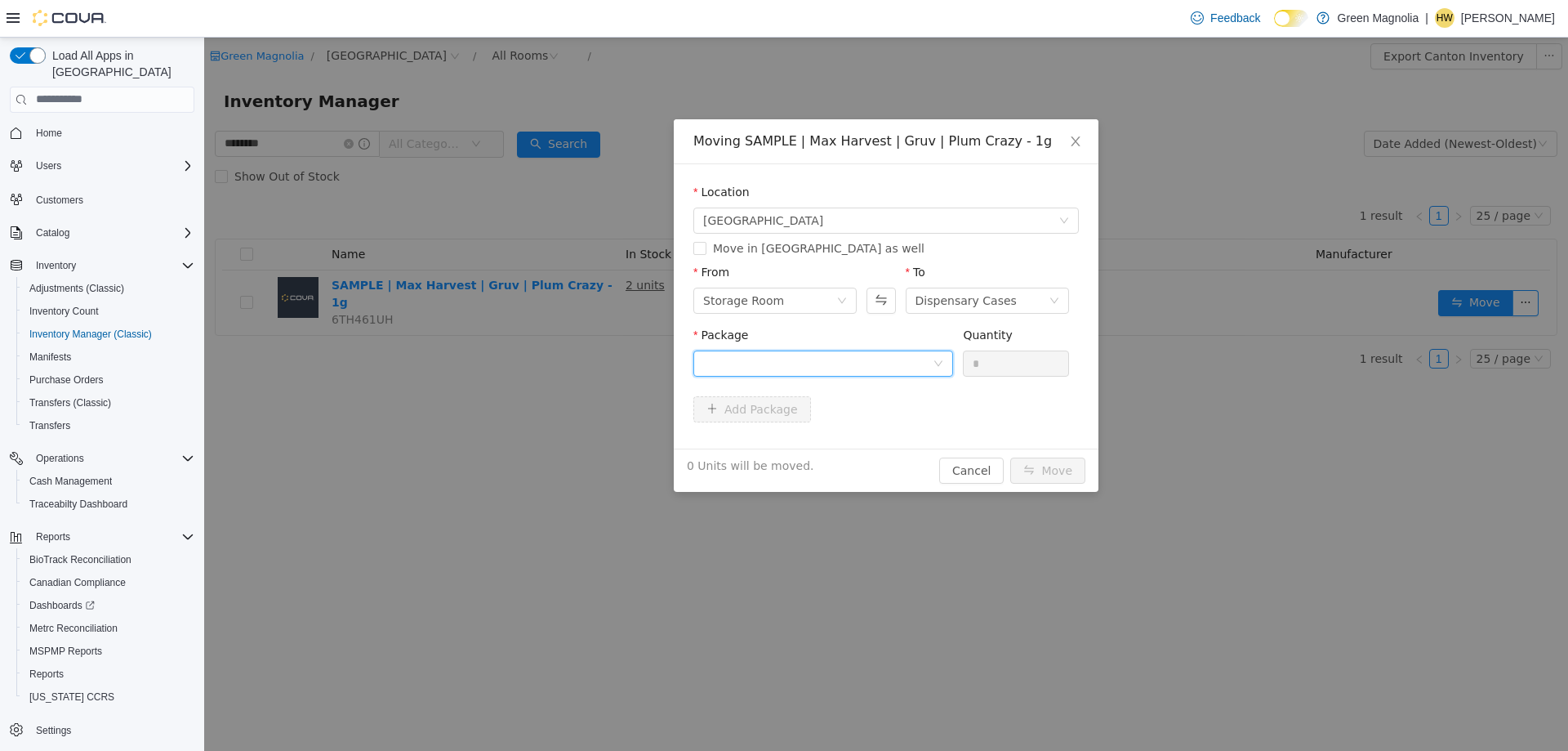
click at [842, 361] on div at bounding box center [818, 363] width 230 height 25
click at [844, 430] on li "1A423010000765D000003854 Quantity : 2 Units" at bounding box center [823, 431] width 259 height 44
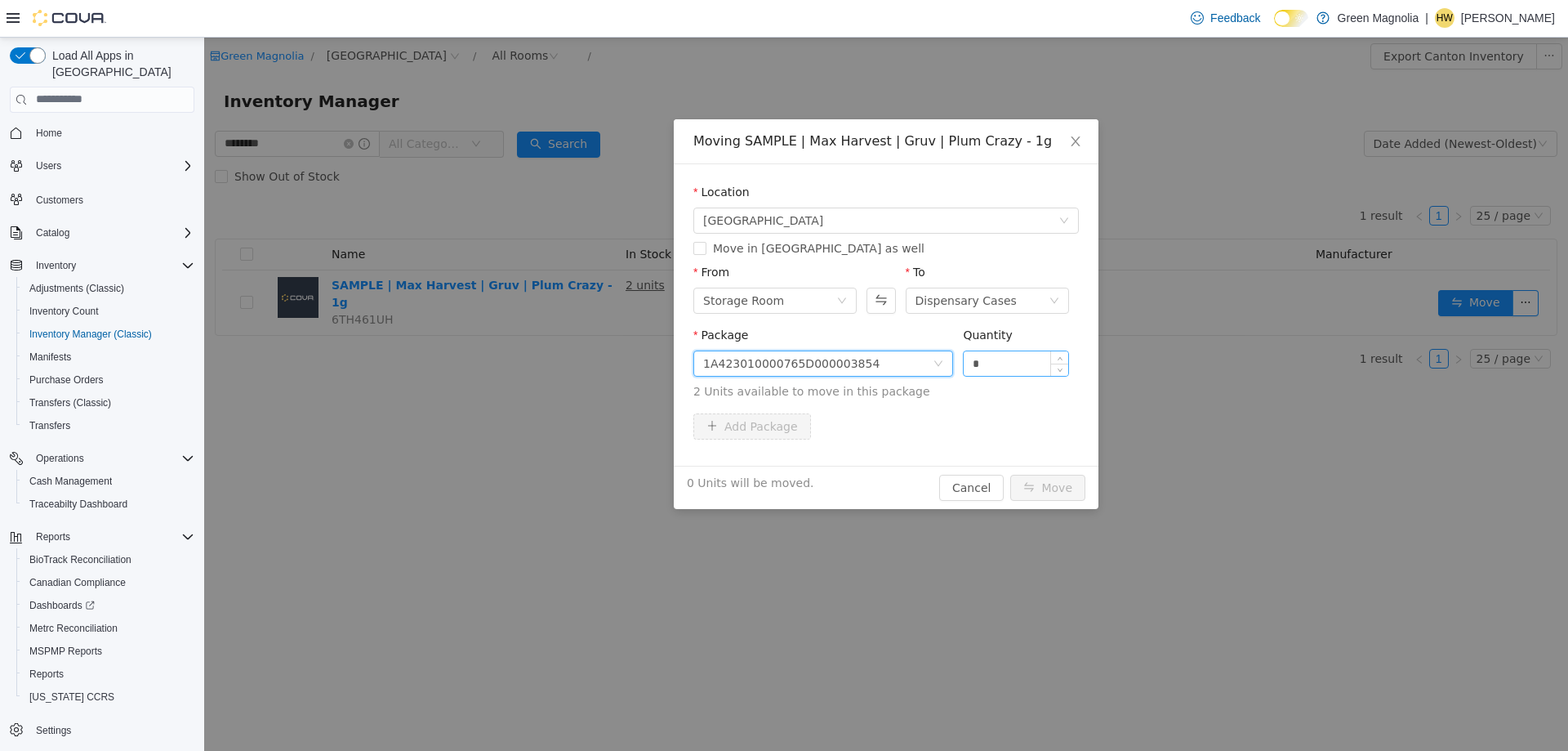
click at [991, 352] on input "*" at bounding box center [1015, 363] width 105 height 25
type input "*"
click at [1060, 358] on icon "icon: up" at bounding box center [1060, 358] width 6 height 6
click at [1048, 480] on button "Move" at bounding box center [1048, 487] width 75 height 26
